Goal: Task Accomplishment & Management: Complete application form

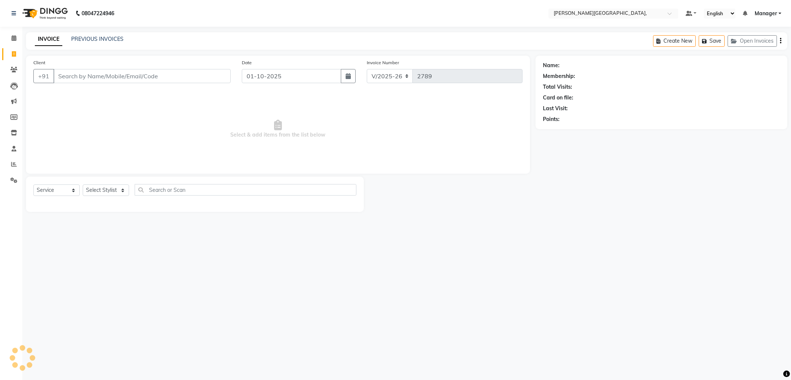
select select "6483"
select select "service"
select select "83621"
click at [83, 185] on select "Select Stylist [PERSON_NAME] [PERSON_NAME] nails Manager [PERSON_NAME]" at bounding box center [106, 189] width 46 height 11
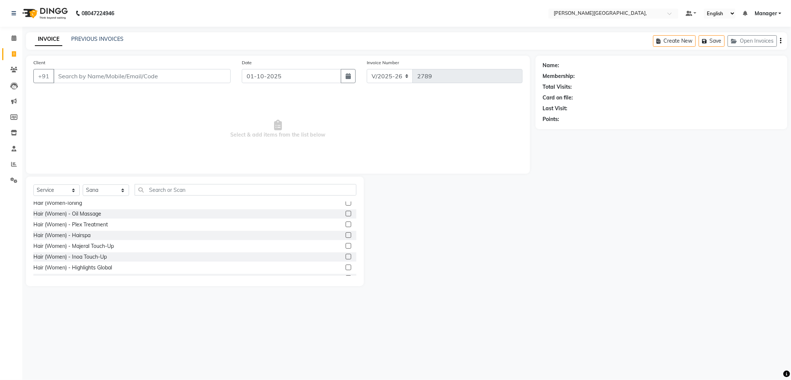
scroll to position [769, 0]
click at [346, 264] on label at bounding box center [349, 265] width 6 height 6
click at [346, 264] on input "checkbox" at bounding box center [348, 265] width 5 height 5
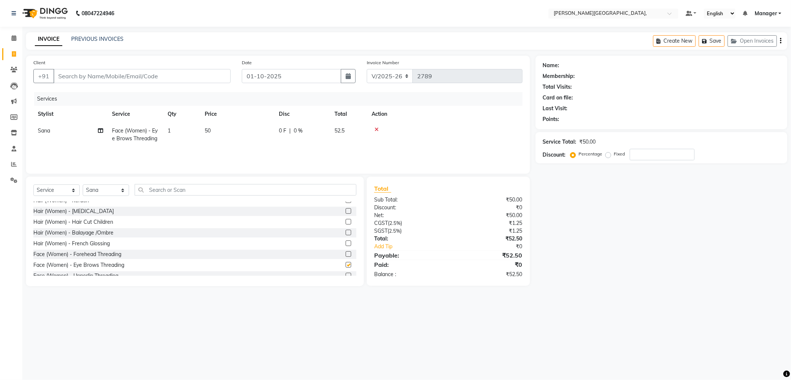
checkbox input "false"
drag, startPoint x: 100, startPoint y: 262, endPoint x: 84, endPoint y: 275, distance: 20.9
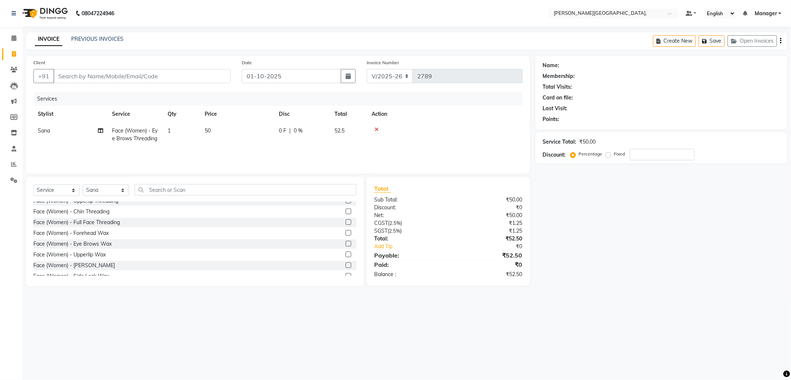
scroll to position [819, 0]
click at [346, 224] on label at bounding box center [349, 226] width 6 height 6
click at [346, 224] on input "checkbox" at bounding box center [348, 226] width 5 height 5
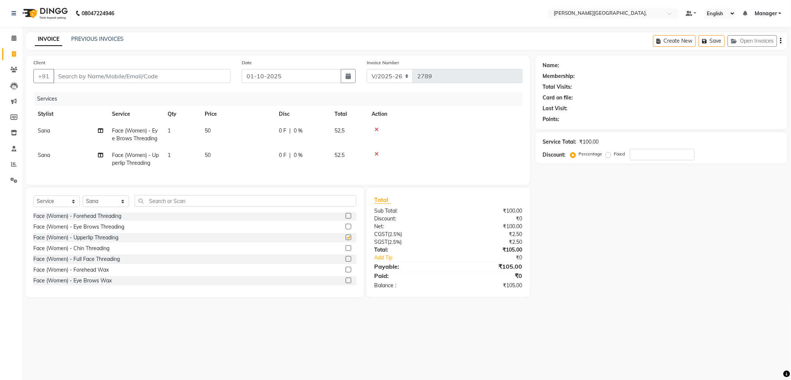
checkbox input "false"
click at [171, 131] on td "1" at bounding box center [181, 134] width 37 height 24
select select "83621"
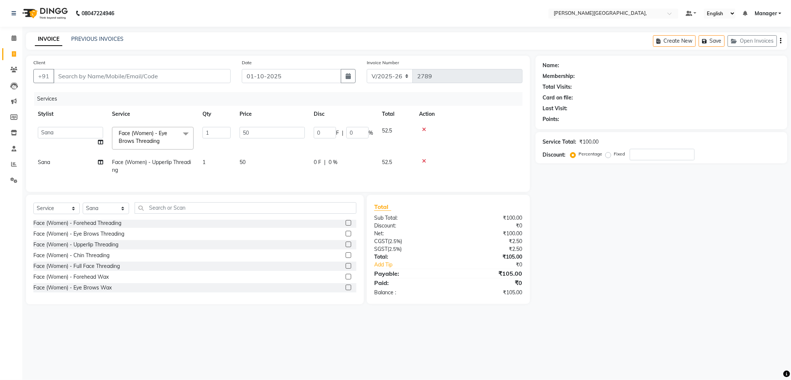
click at [221, 131] on input "1" at bounding box center [216, 132] width 28 height 11
type input "2"
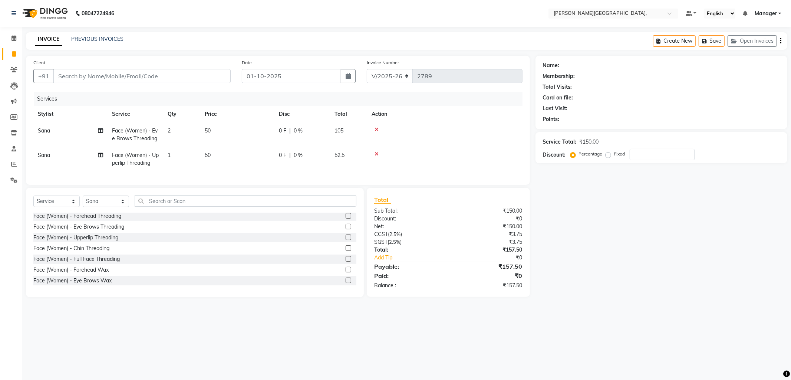
click at [454, 130] on div at bounding box center [445, 129] width 146 height 5
click at [197, 75] on input "Client" at bounding box center [141, 76] width 177 height 14
click at [182, 75] on input "Client" at bounding box center [141, 76] width 177 height 14
type input "9"
type input "0"
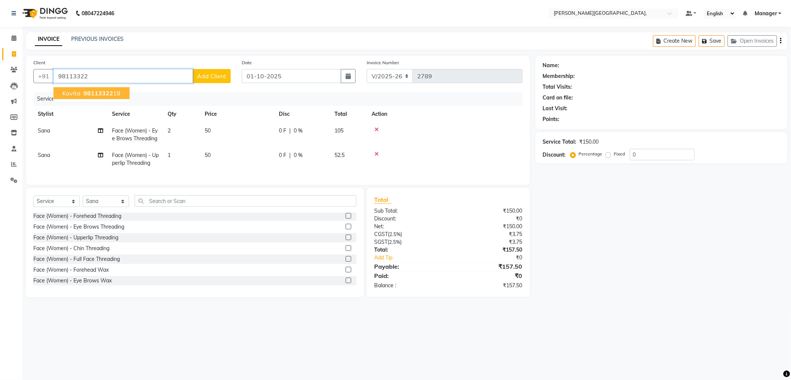
click at [101, 93] on span "98113322" at bounding box center [98, 92] width 30 height 7
type input "9811332218"
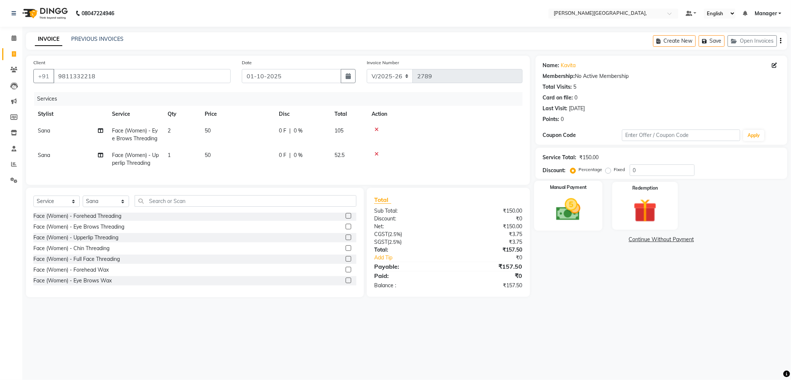
click at [573, 203] on img at bounding box center [569, 209] width 40 height 28
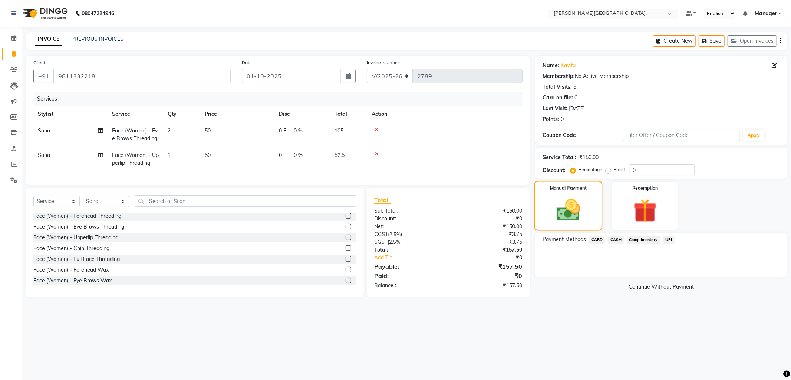
click at [577, 212] on img at bounding box center [568, 209] width 39 height 27
click at [669, 238] on span "UPI" at bounding box center [668, 240] width 11 height 9
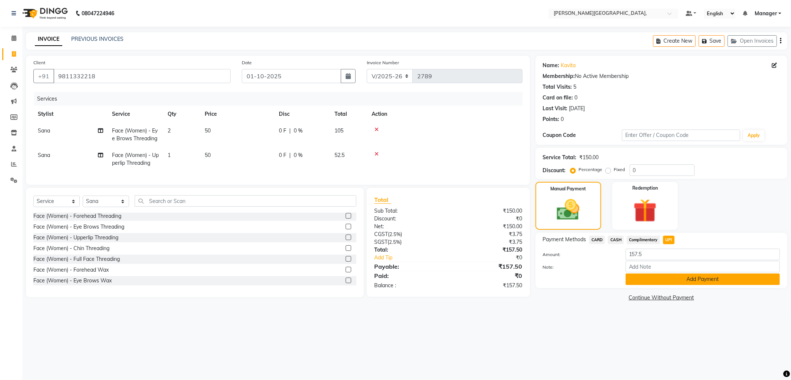
click at [663, 277] on button "Add Payment" at bounding box center [703, 278] width 154 height 11
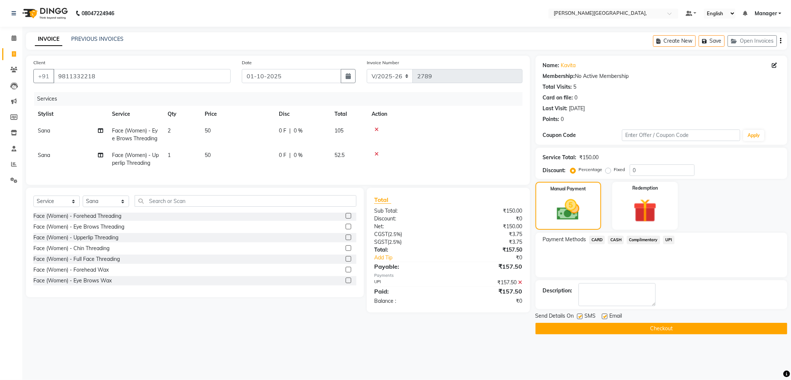
click at [661, 327] on button "Checkout" at bounding box center [662, 328] width 252 height 11
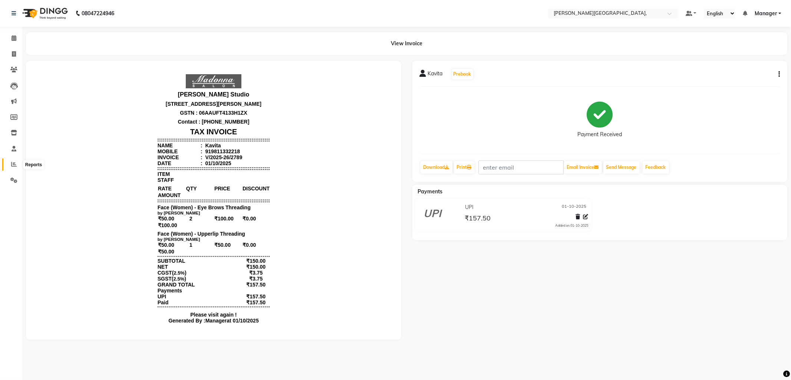
click at [13, 165] on icon at bounding box center [14, 164] width 6 height 6
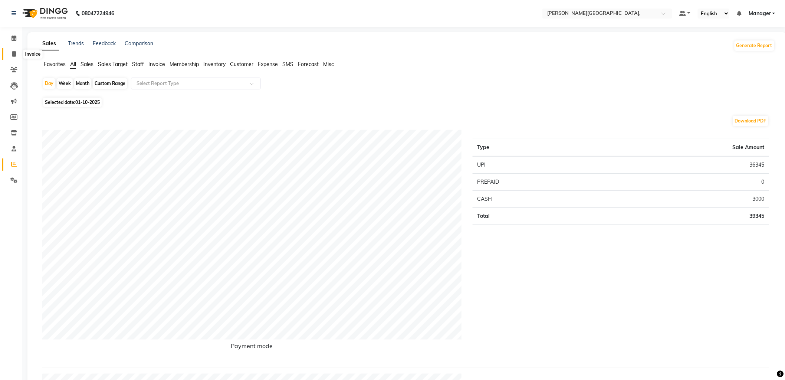
click at [15, 54] on icon at bounding box center [14, 54] width 4 height 6
select select "service"
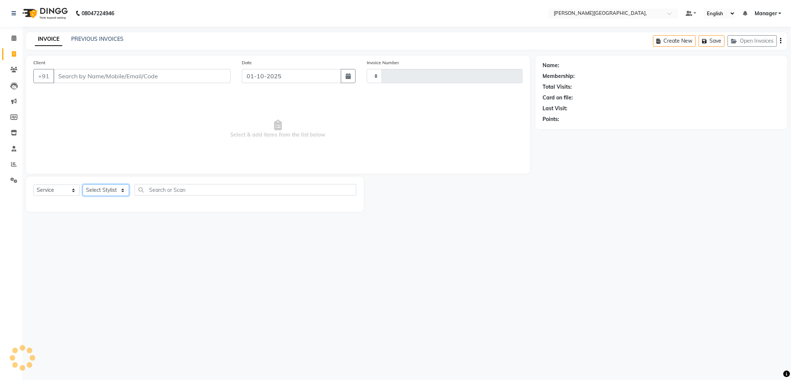
click at [108, 186] on select "Select Stylist" at bounding box center [106, 189] width 46 height 11
click at [108, 187] on select "Select Stylist" at bounding box center [106, 189] width 46 height 11
click at [108, 188] on select "Select Stylist" at bounding box center [106, 189] width 46 height 11
click at [107, 188] on select "Select Stylist" at bounding box center [106, 189] width 46 height 11
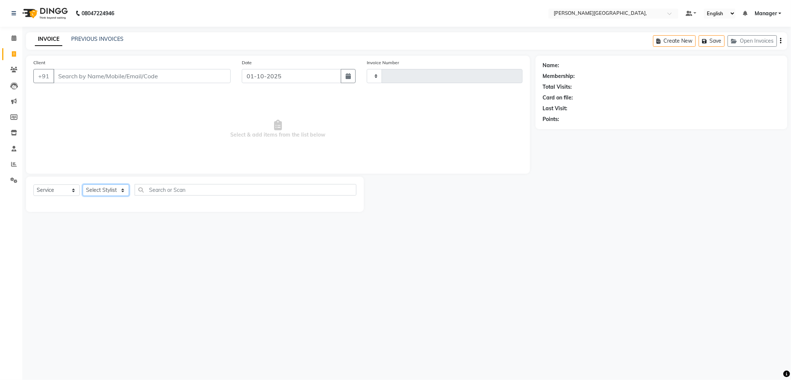
click at [107, 188] on select "Select Stylist" at bounding box center [106, 189] width 46 height 11
click at [108, 188] on select "Select Stylist" at bounding box center [106, 189] width 46 height 11
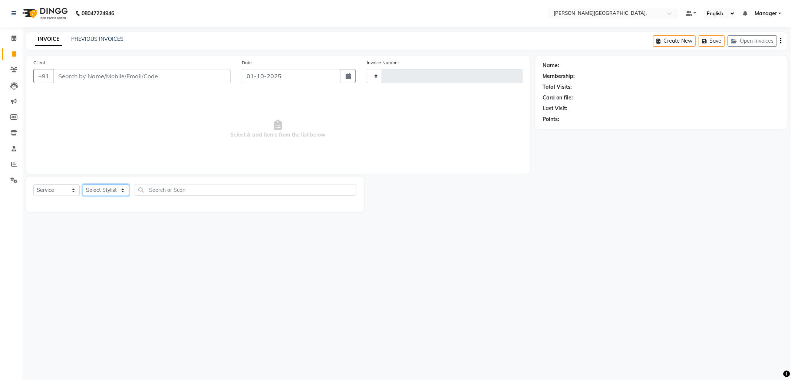
click at [108, 188] on select "Select Stylist" at bounding box center [106, 189] width 46 height 11
click at [101, 191] on select "Select Stylist" at bounding box center [106, 189] width 46 height 11
click at [102, 191] on select "Select Stylist" at bounding box center [106, 189] width 46 height 11
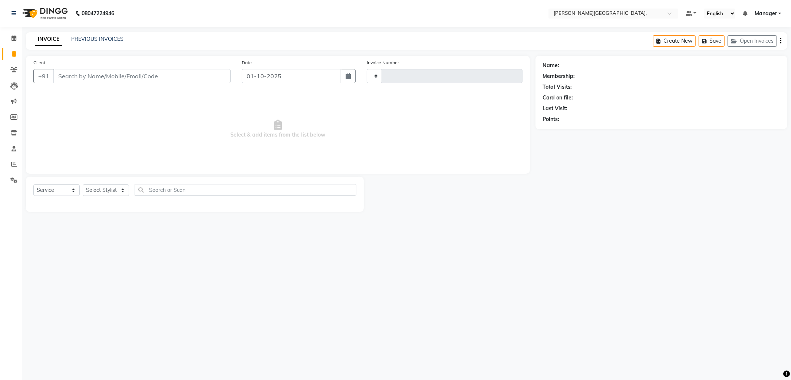
click at [569, 257] on div "08047224946 Select Location × Madonna Studio, Fazilpur Road, Default Panel My P…" at bounding box center [395, 190] width 791 height 380
click at [538, 250] on div "08047224946 Select Location × Madonna Studio, Fazilpur Road, Default Panel My P…" at bounding box center [395, 190] width 791 height 380
click at [100, 192] on select "Select Stylist" at bounding box center [106, 189] width 46 height 11
click at [103, 190] on select "Select Stylist" at bounding box center [106, 189] width 46 height 11
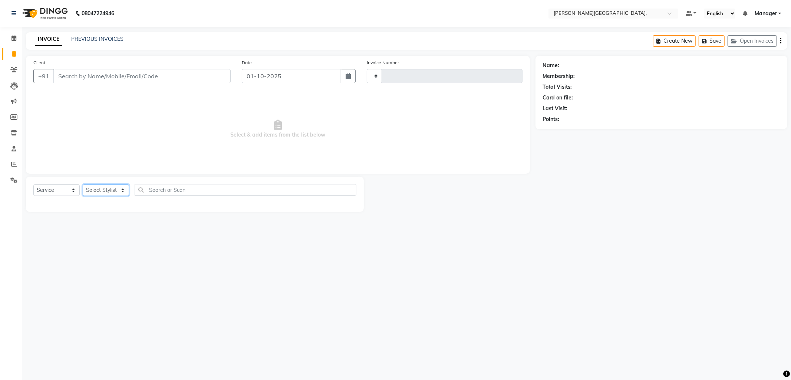
click at [110, 187] on select "Select Stylist" at bounding box center [106, 189] width 46 height 11
click at [527, 243] on div "08047224946 Select Location × Madonna Studio, Fazilpur Road, Default Panel My P…" at bounding box center [395, 190] width 791 height 380
click at [112, 187] on select "Select Stylist" at bounding box center [106, 189] width 46 height 11
click at [105, 193] on select "Select Stylist" at bounding box center [106, 189] width 46 height 11
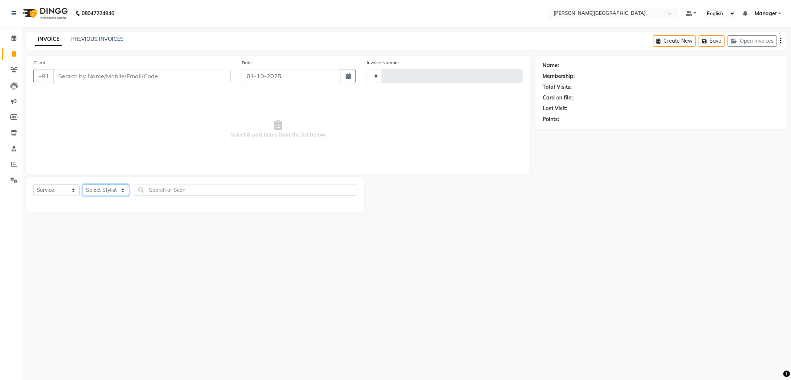
click at [105, 191] on select "Select Stylist" at bounding box center [106, 189] width 46 height 11
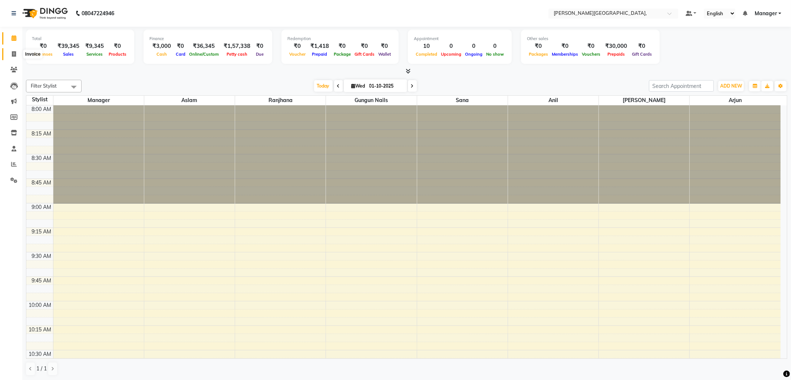
click at [12, 55] on icon at bounding box center [14, 54] width 4 height 6
select select "service"
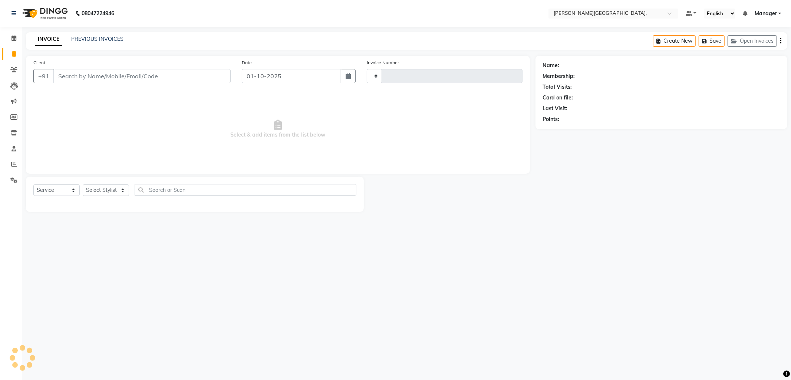
type input "2790"
select select "6483"
click at [110, 192] on select "Select Stylist [PERSON_NAME] [PERSON_NAME] nails Manager [PERSON_NAME]" at bounding box center [106, 189] width 46 height 11
select select "89498"
click at [83, 185] on select "Select Stylist [PERSON_NAME] [PERSON_NAME] nails Manager [PERSON_NAME]" at bounding box center [106, 189] width 46 height 11
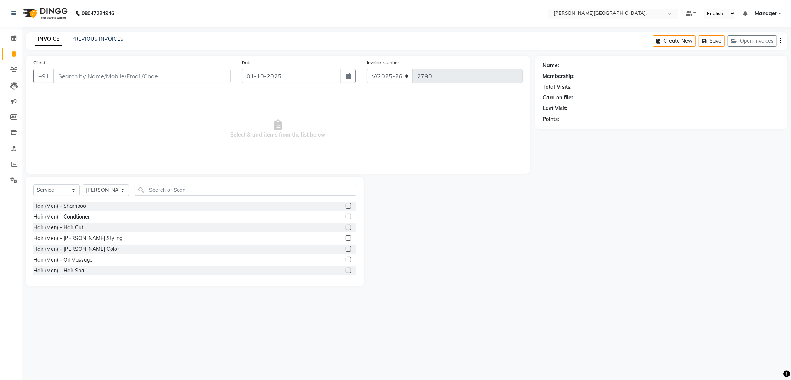
click at [346, 227] on label at bounding box center [349, 227] width 6 height 6
click at [346, 227] on input "checkbox" at bounding box center [348, 227] width 5 height 5
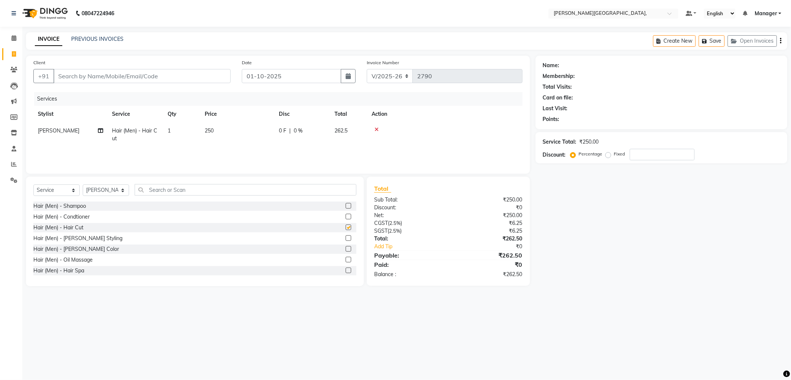
checkbox input "false"
click at [221, 73] on input "Client" at bounding box center [141, 76] width 177 height 14
type input "9"
type input "0"
click at [112, 92] on span "99104466" at bounding box center [118, 92] width 30 height 7
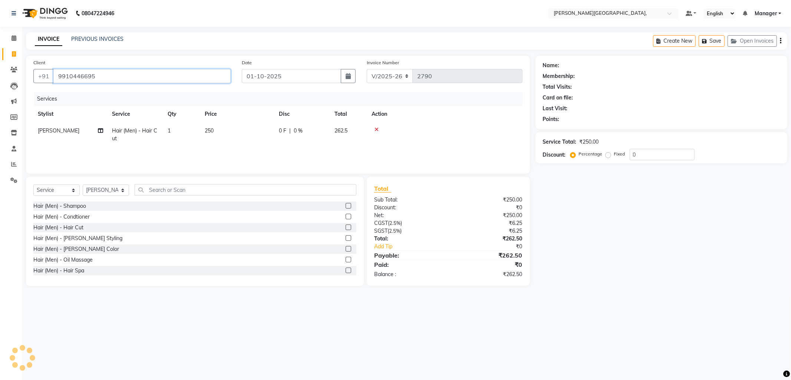
type input "9910446695"
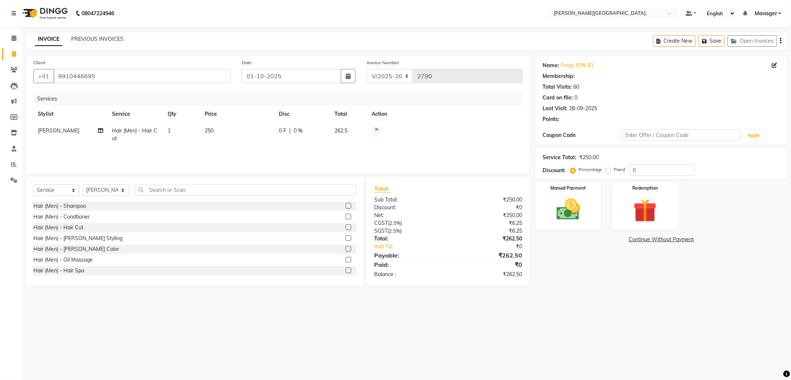
select select "1: Object"
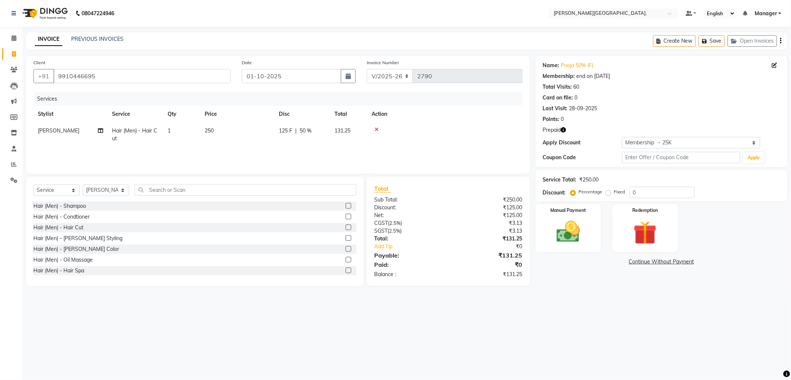
type input "50"
click at [646, 229] on img at bounding box center [645, 233] width 40 height 30
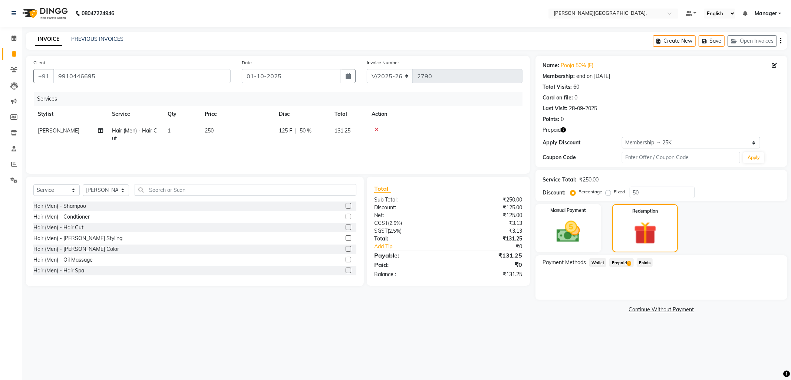
click at [618, 261] on span "Prepaid 1" at bounding box center [621, 262] width 24 height 9
click at [764, 294] on button "Add" at bounding box center [762, 292] width 27 height 13
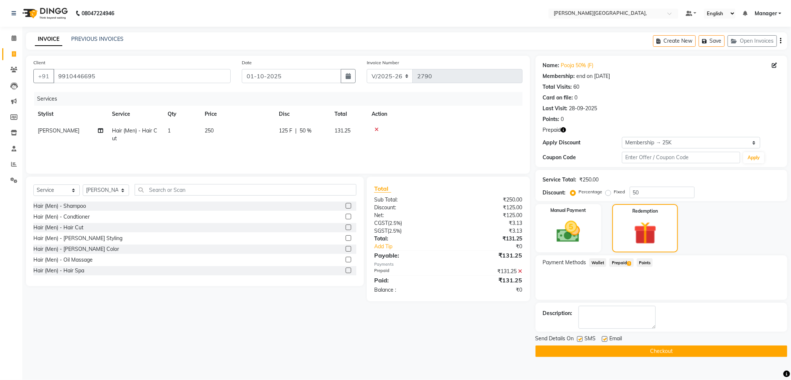
click at [686, 350] on button "Checkout" at bounding box center [662, 350] width 252 height 11
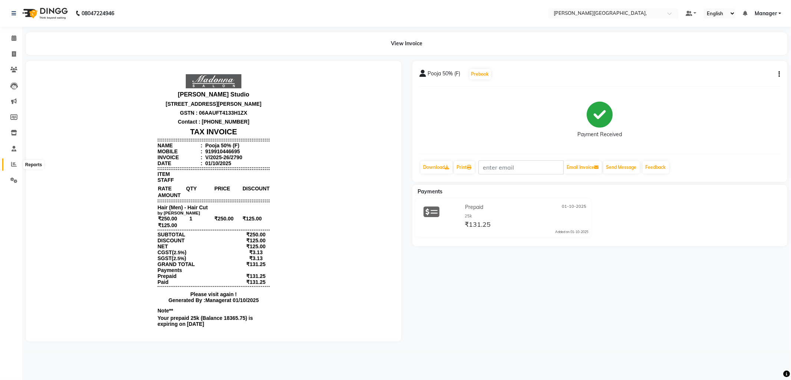
click at [11, 165] on icon at bounding box center [14, 164] width 6 height 6
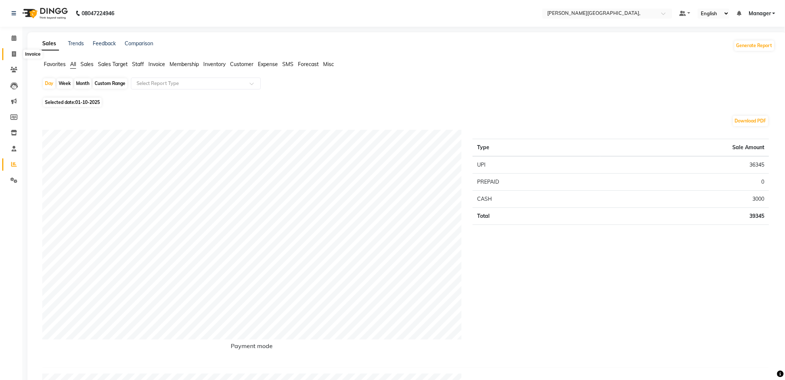
click at [15, 52] on icon at bounding box center [14, 54] width 4 height 6
select select "service"
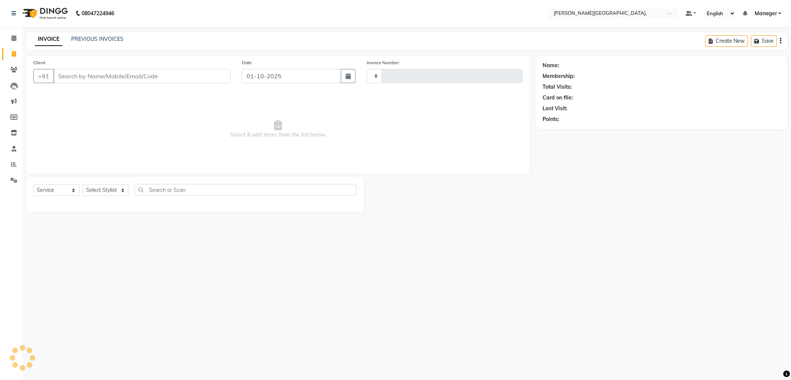
type input "2791"
select select "6483"
click at [102, 187] on select "Select Stylist [PERSON_NAME] [PERSON_NAME] nails Manager [PERSON_NAME]" at bounding box center [106, 189] width 46 height 11
select select "89498"
click at [83, 185] on select "Select Stylist [PERSON_NAME] [PERSON_NAME] nails Manager [PERSON_NAME]" at bounding box center [106, 189] width 46 height 11
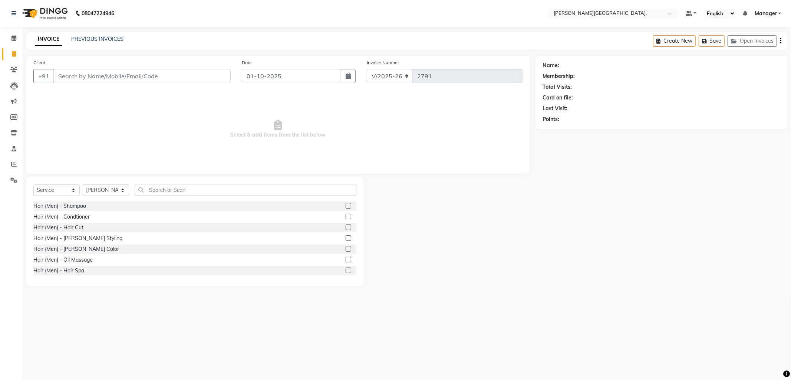
click at [346, 227] on label at bounding box center [349, 227] width 6 height 6
click at [346, 227] on input "checkbox" at bounding box center [348, 227] width 5 height 5
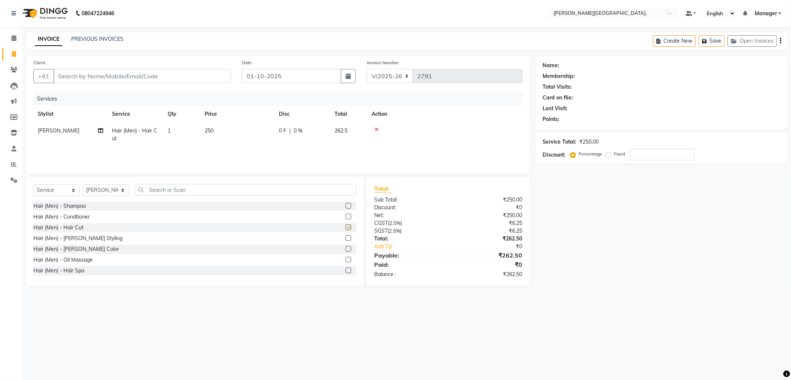
checkbox input "false"
click at [208, 75] on input "Client" at bounding box center [141, 76] width 177 height 14
type input "9"
type input "0"
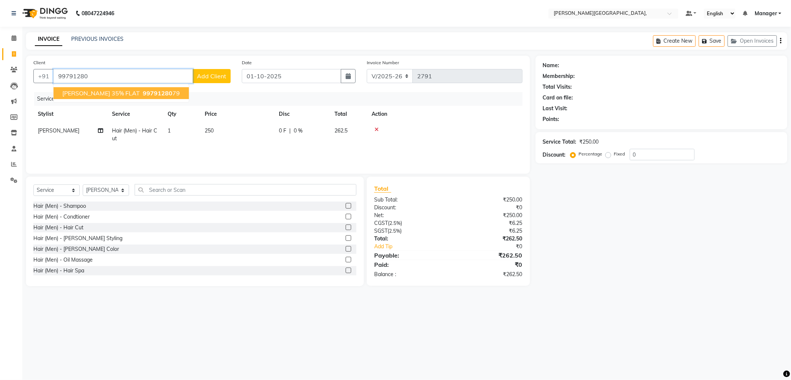
click at [143, 96] on span "99791280" at bounding box center [158, 92] width 30 height 7
type input "9979128079"
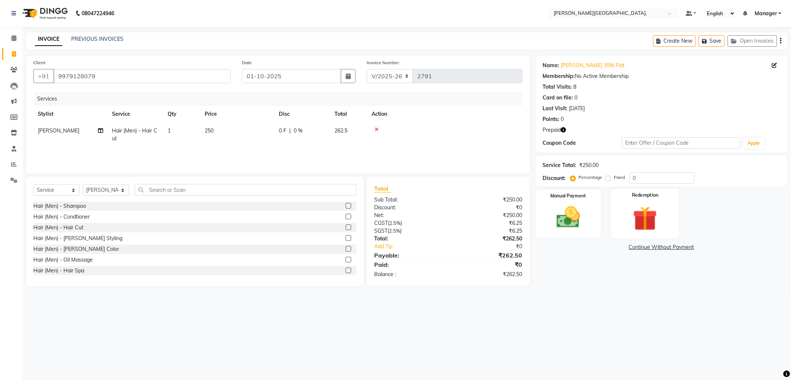
click at [648, 220] on img at bounding box center [645, 218] width 40 height 30
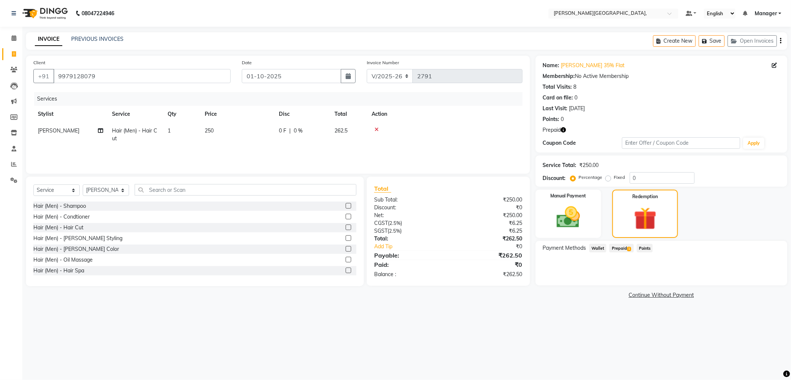
click at [616, 248] on span "Prepaid 1" at bounding box center [621, 248] width 24 height 9
click at [643, 180] on input "0" at bounding box center [662, 177] width 65 height 11
type input "3238.35"
type input "40"
click at [743, 218] on div "Manual Payment Redemption" at bounding box center [661, 214] width 263 height 48
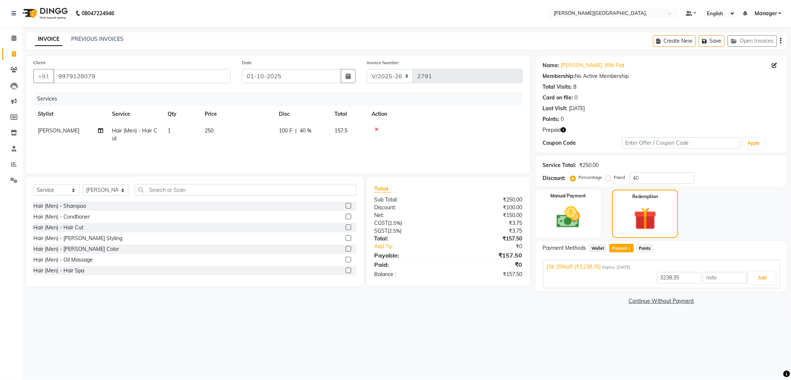
click at [620, 244] on span "Prepaid 1" at bounding box center [621, 248] width 24 height 9
type input "157.5"
click at [757, 278] on button "Add" at bounding box center [762, 277] width 27 height 13
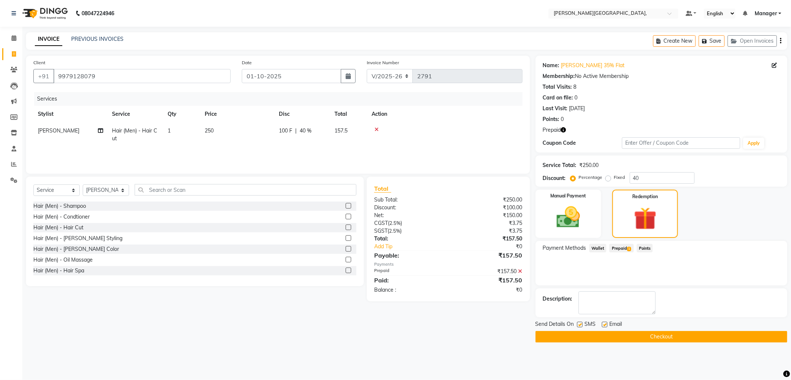
click at [703, 334] on button "Checkout" at bounding box center [662, 336] width 252 height 11
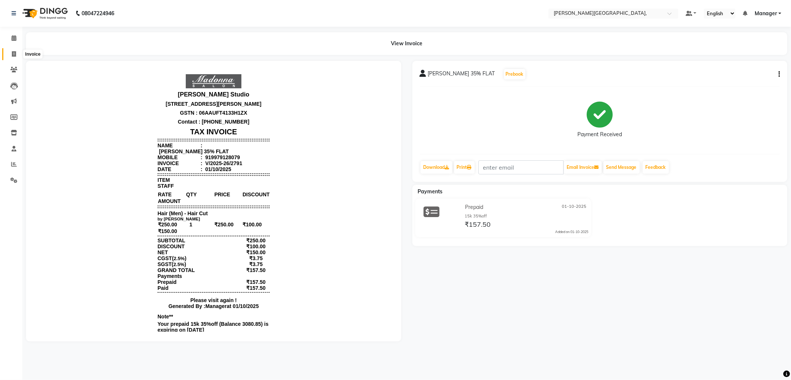
click at [14, 54] on icon at bounding box center [14, 54] width 4 height 6
select select "service"
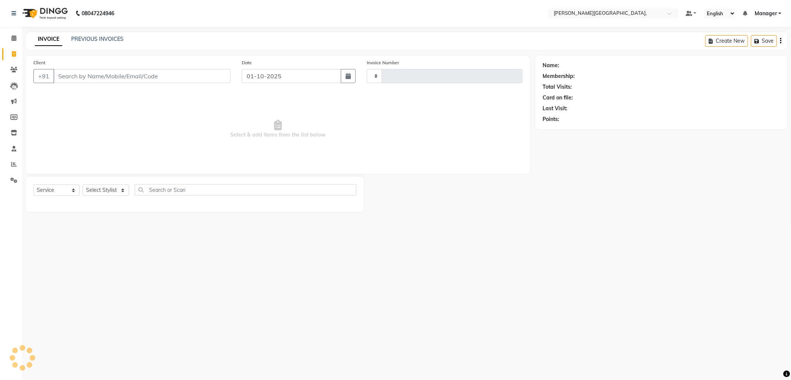
type input "2792"
select select "6483"
click at [101, 192] on select "Select Stylist [PERSON_NAME] [PERSON_NAME] nails Manager [PERSON_NAME]" at bounding box center [106, 189] width 46 height 11
select select "84516"
click at [83, 185] on select "Select Stylist [PERSON_NAME] [PERSON_NAME] nails Manager [PERSON_NAME]" at bounding box center [106, 189] width 46 height 11
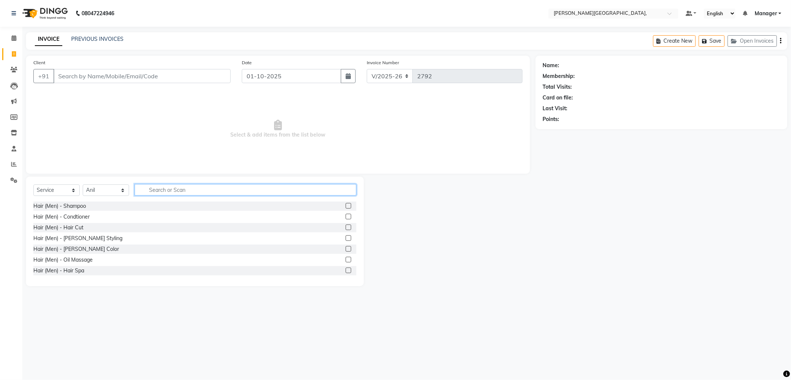
click at [191, 191] on input "text" at bounding box center [246, 189] width 222 height 11
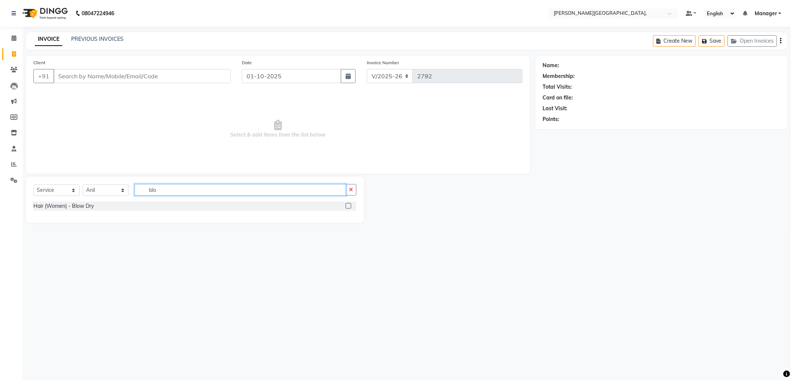
type input "blo"
click at [347, 206] on label at bounding box center [349, 206] width 6 height 6
click at [347, 206] on input "checkbox" at bounding box center [348, 206] width 5 height 5
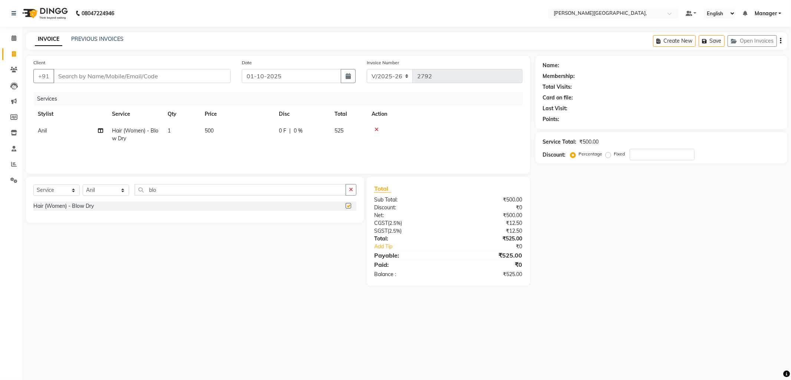
checkbox input "false"
click at [348, 190] on button "button" at bounding box center [351, 189] width 11 height 11
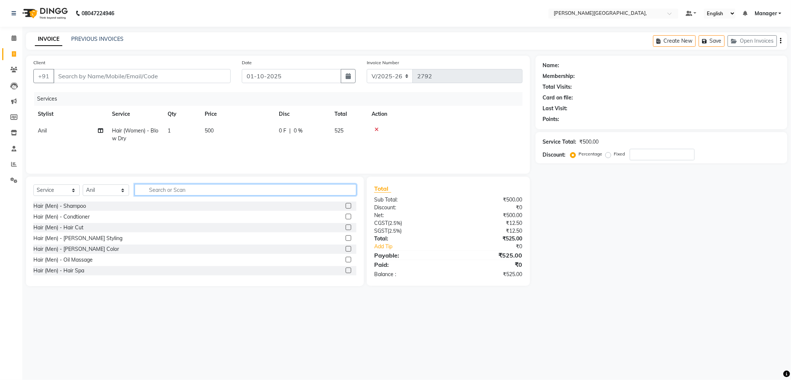
click at [297, 191] on input "text" at bounding box center [246, 189] width 222 height 11
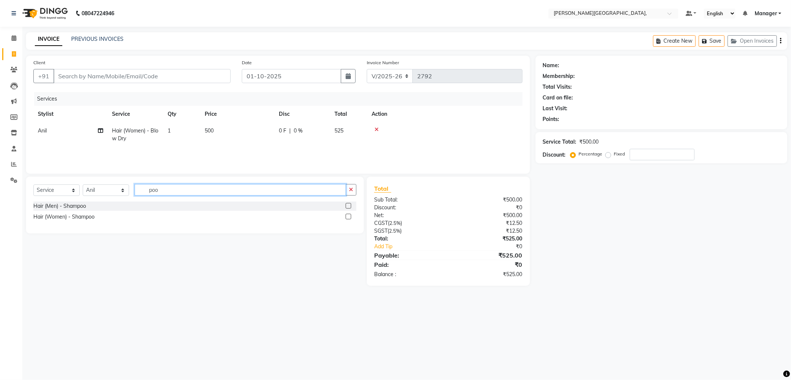
type input "poo"
click at [347, 214] on label at bounding box center [349, 217] width 6 height 6
click at [347, 214] on input "checkbox" at bounding box center [348, 216] width 5 height 5
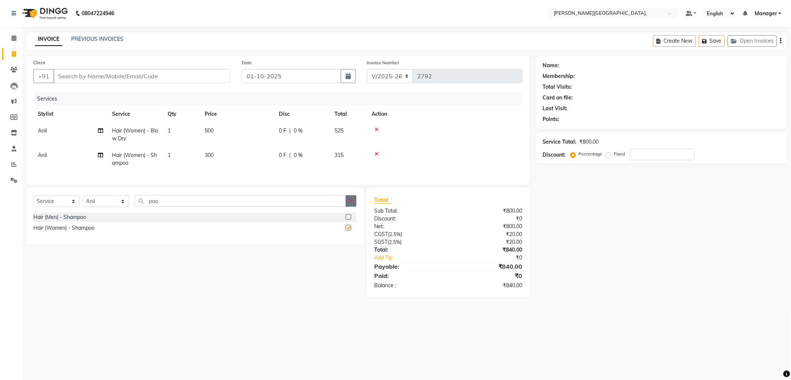
checkbox input "false"
click at [352, 203] on icon "button" at bounding box center [351, 200] width 4 height 5
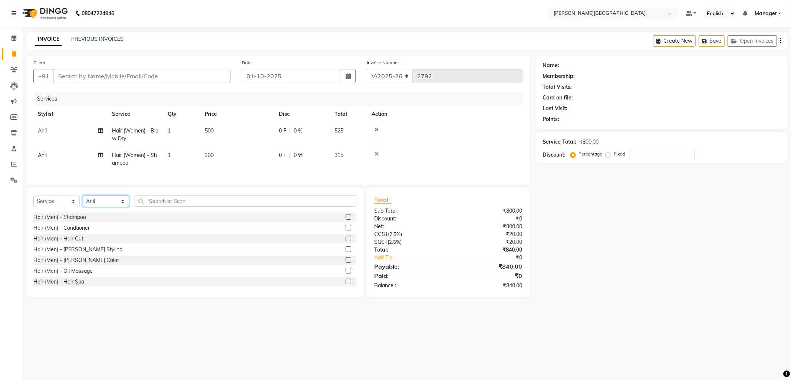
click at [103, 206] on select "Select Stylist [PERSON_NAME] [PERSON_NAME] nails Manager [PERSON_NAME]" at bounding box center [106, 200] width 46 height 11
select select "83621"
click at [83, 202] on select "Select Stylist [PERSON_NAME] [PERSON_NAME] nails Manager [PERSON_NAME]" at bounding box center [106, 200] width 46 height 11
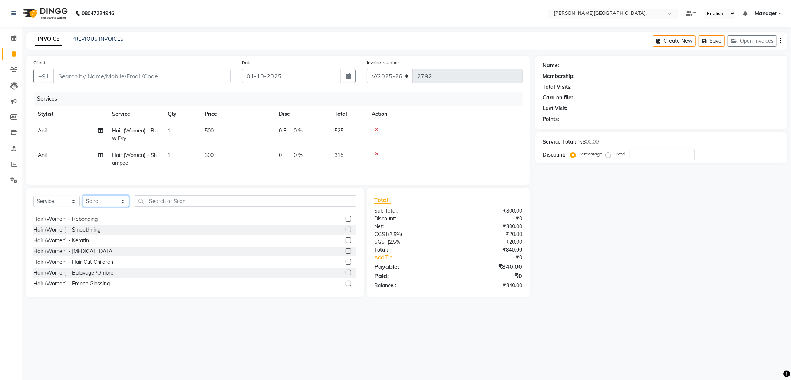
scroll to position [769, 0]
click at [346, 279] on label at bounding box center [349, 276] width 6 height 6
click at [346, 279] on input "checkbox" at bounding box center [348, 276] width 5 height 5
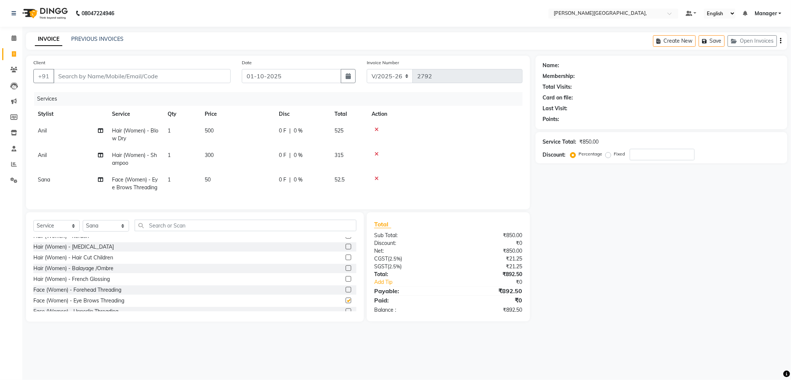
checkbox input "false"
click at [346, 264] on label at bounding box center [349, 262] width 6 height 6
click at [346, 264] on input "checkbox" at bounding box center [348, 262] width 5 height 5
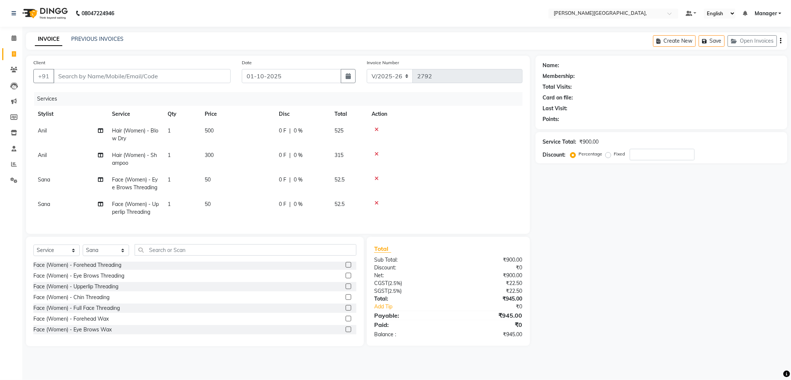
click at [377, 179] on icon at bounding box center [377, 178] width 4 height 5
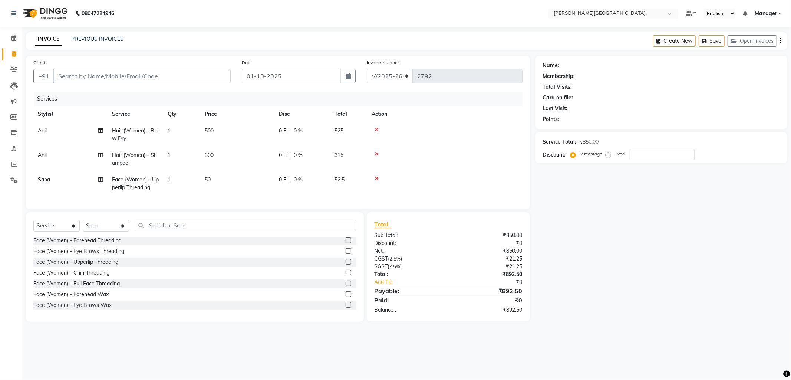
click at [377, 179] on icon at bounding box center [377, 178] width 4 height 5
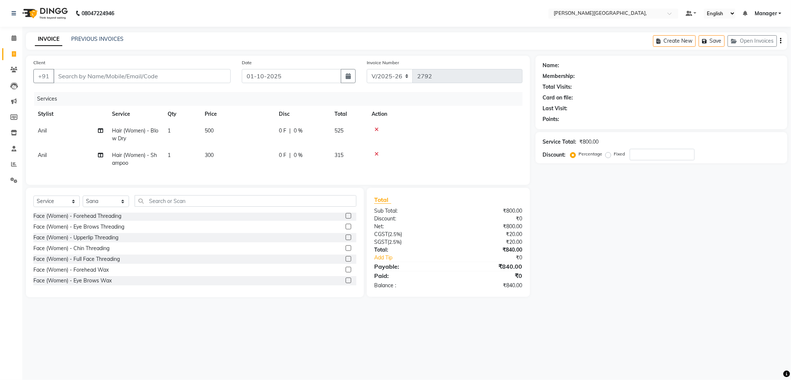
click at [346, 240] on label at bounding box center [349, 237] width 6 height 6
click at [346, 240] on input "checkbox" at bounding box center [348, 237] width 5 height 5
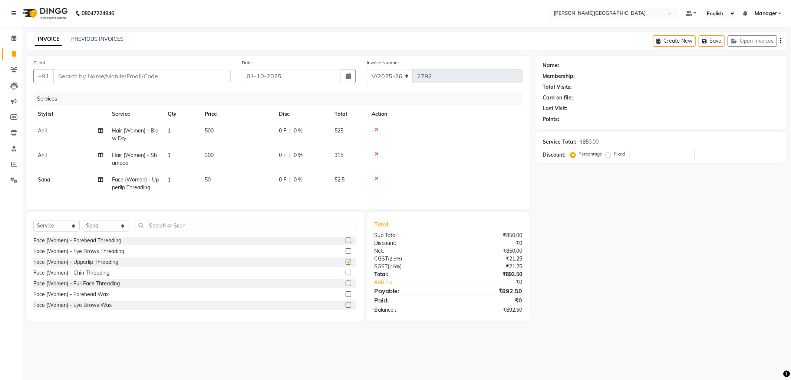
checkbox input "false"
click at [212, 78] on input "Client" at bounding box center [141, 76] width 177 height 14
type input "9"
type input "0"
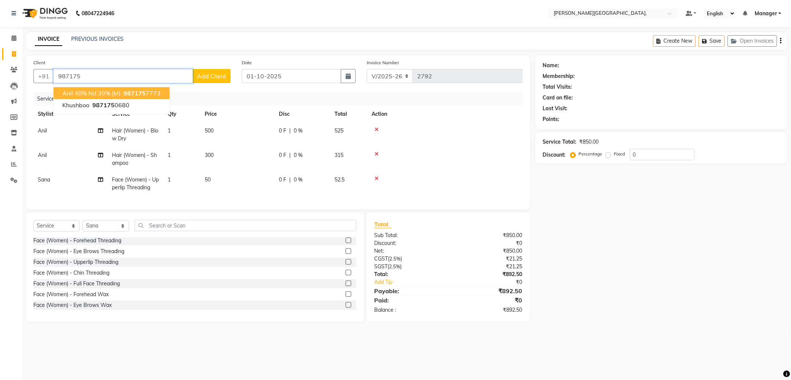
click at [129, 92] on span "987175" at bounding box center [135, 92] width 22 height 7
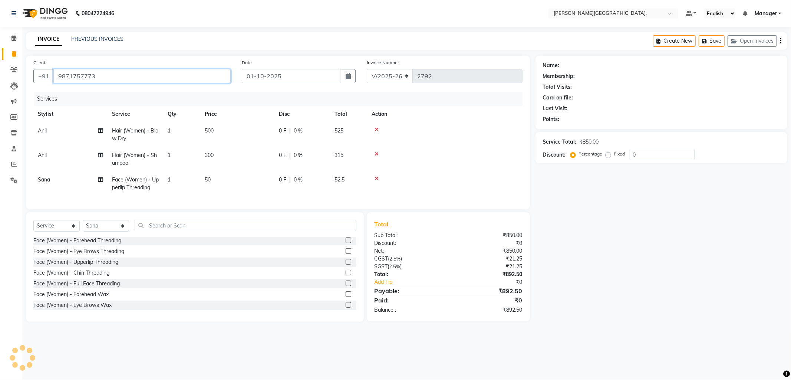
type input "9871757773"
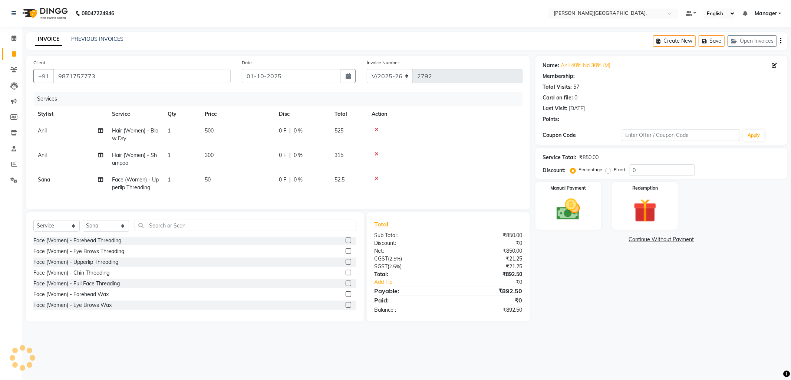
select select "1: Object"
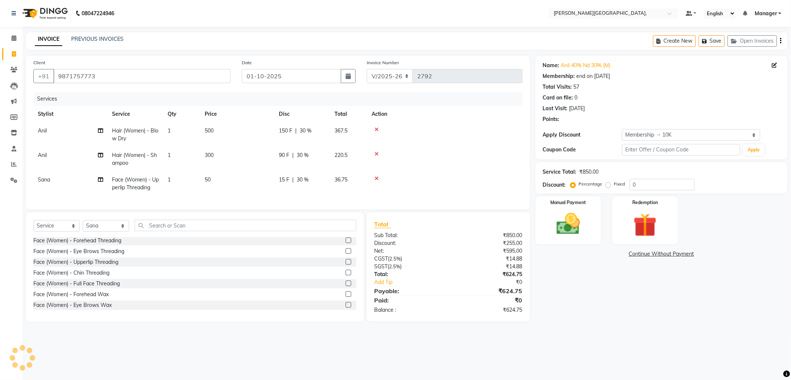
type input "30"
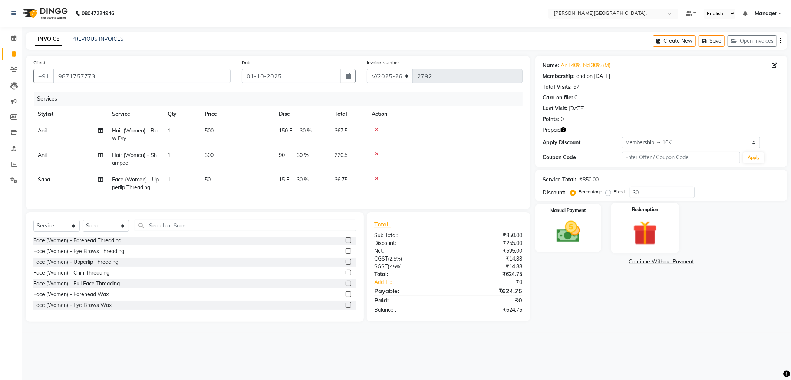
click at [645, 233] on img at bounding box center [645, 233] width 40 height 30
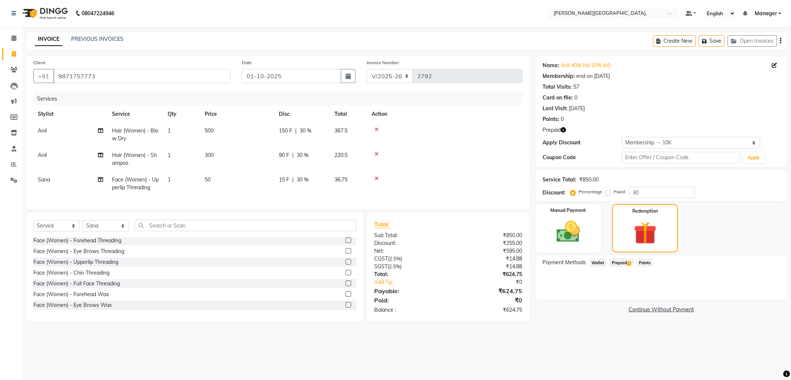
click at [614, 261] on span "Prepaid 1" at bounding box center [621, 262] width 24 height 9
click at [306, 179] on td "15 F | 30 %" at bounding box center [302, 183] width 56 height 24
select select "83621"
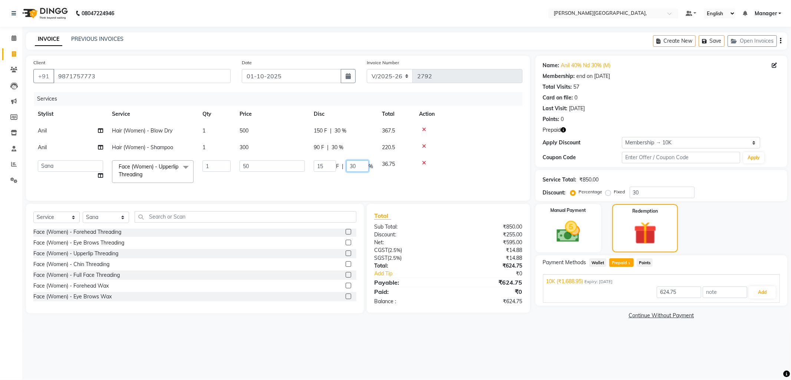
click at [362, 165] on input "30" at bounding box center [357, 165] width 22 height 11
type input "3"
click at [469, 137] on td at bounding box center [469, 130] width 108 height 17
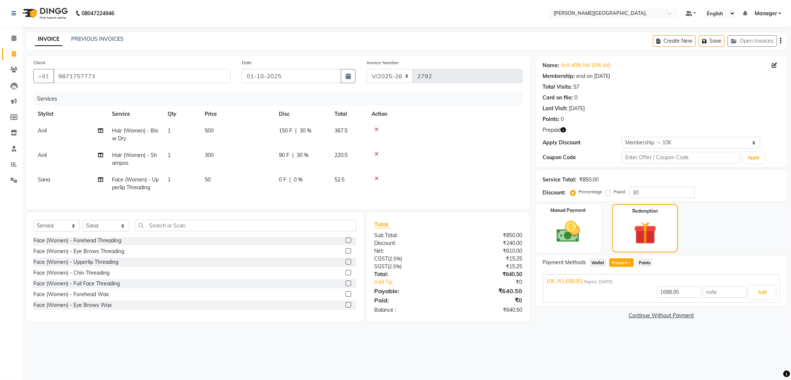
click at [618, 263] on span "Prepaid 1" at bounding box center [621, 262] width 24 height 9
type input "640.5"
click at [764, 294] on button "Add" at bounding box center [762, 292] width 27 height 13
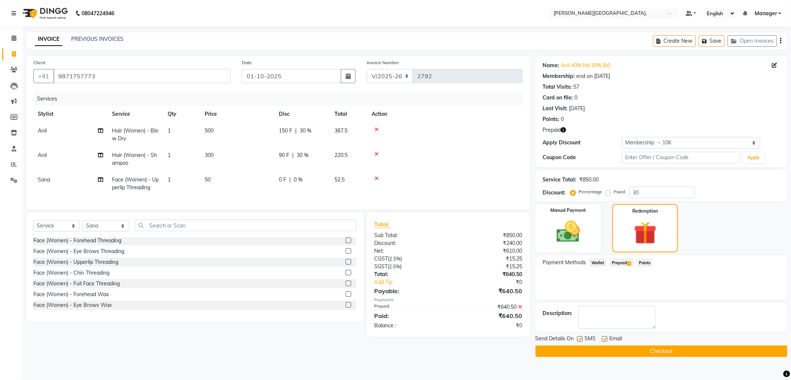
click at [670, 354] on button "Checkout" at bounding box center [662, 350] width 252 height 11
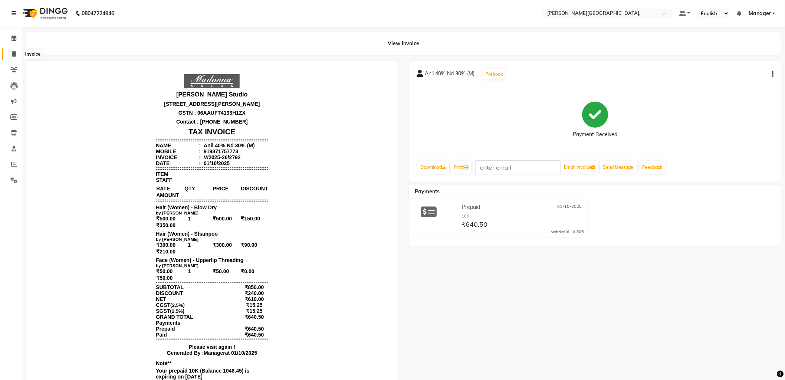
click at [12, 53] on icon at bounding box center [14, 54] width 4 height 6
select select "6483"
select select "service"
